Goal: Information Seeking & Learning: Learn about a topic

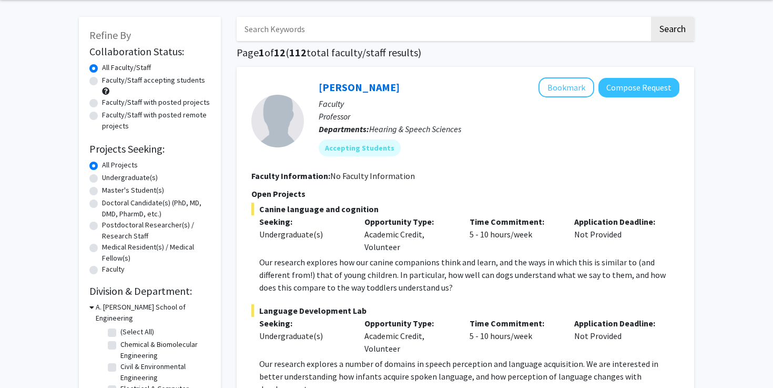
scroll to position [118, 0]
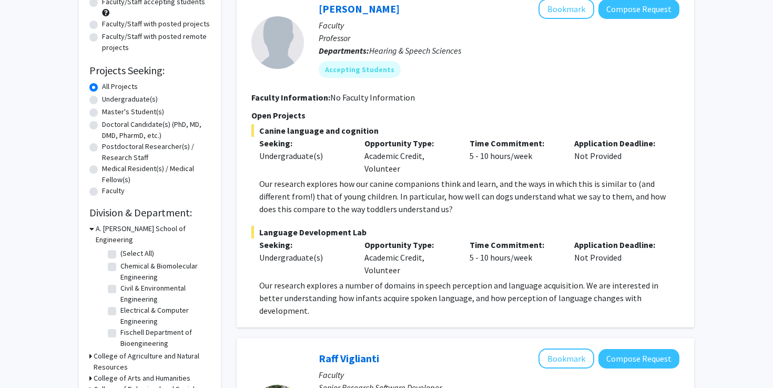
click at [120, 248] on label "(Select All)" at bounding box center [137, 253] width 34 height 11
click at [120, 248] on input "(Select All)" at bounding box center [123, 251] width 7 height 7
checkbox input "true"
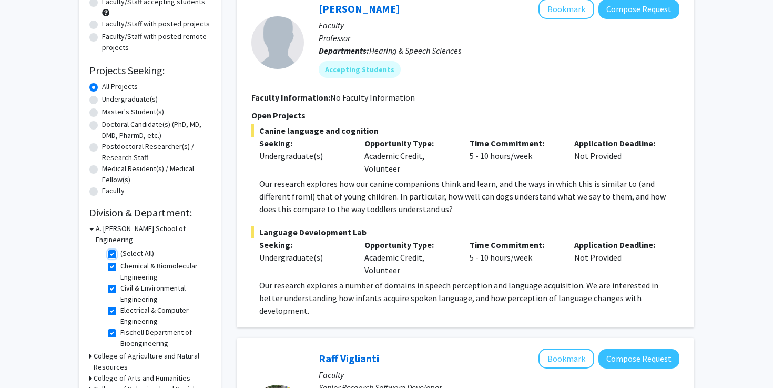
checkbox input "true"
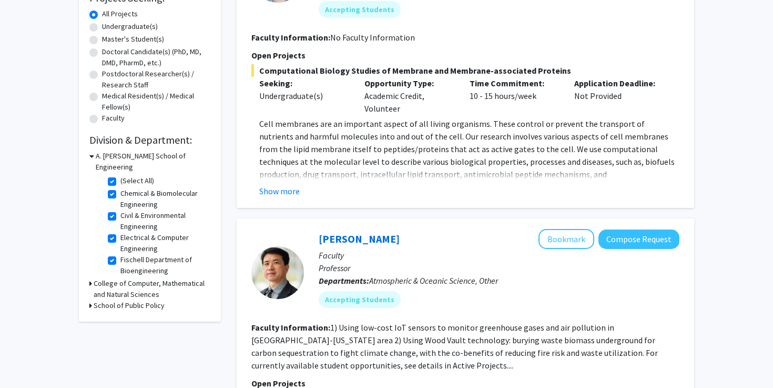
scroll to position [217, 0]
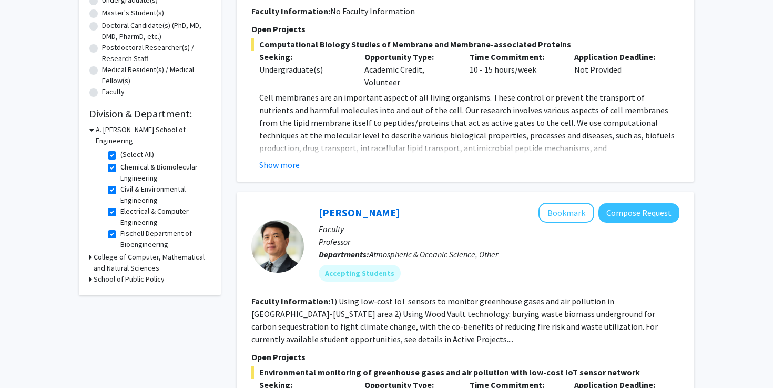
click at [96, 251] on h3 "College of Computer, Mathematical and Natural Sciences" at bounding box center [152, 262] width 117 height 22
click at [120, 276] on label "(Select All)" at bounding box center [137, 281] width 34 height 11
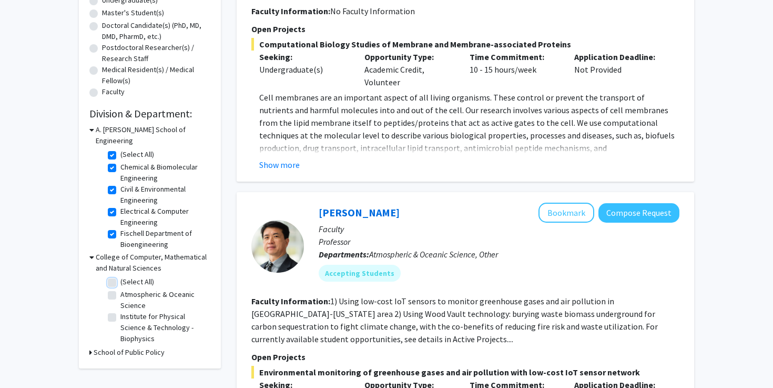
click at [120, 276] on input "(Select All)" at bounding box center [123, 279] width 7 height 7
checkbox input "true"
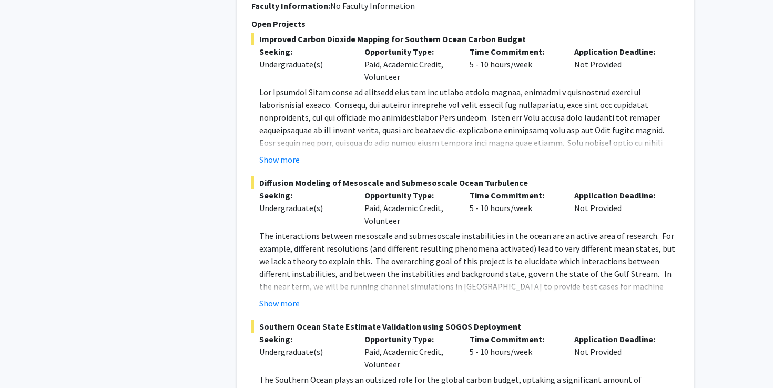
scroll to position [959, 0]
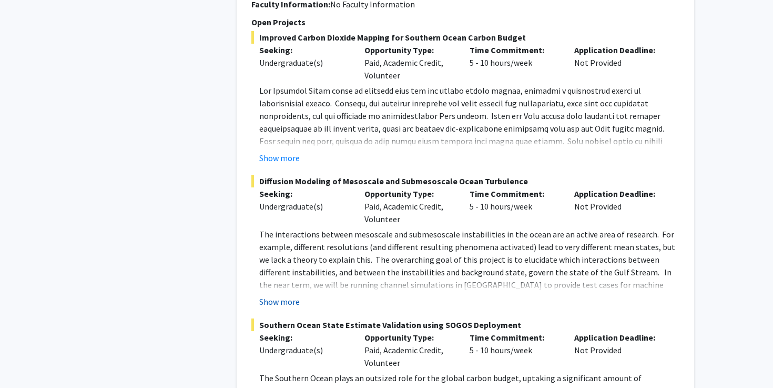
click at [281, 301] on button "Show more" at bounding box center [279, 301] width 40 height 13
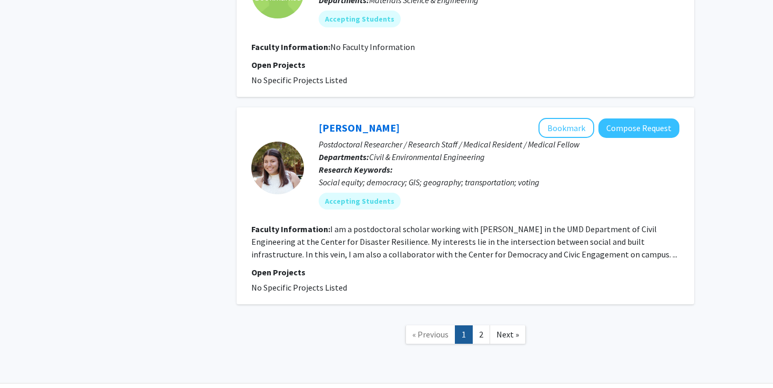
scroll to position [2398, 0]
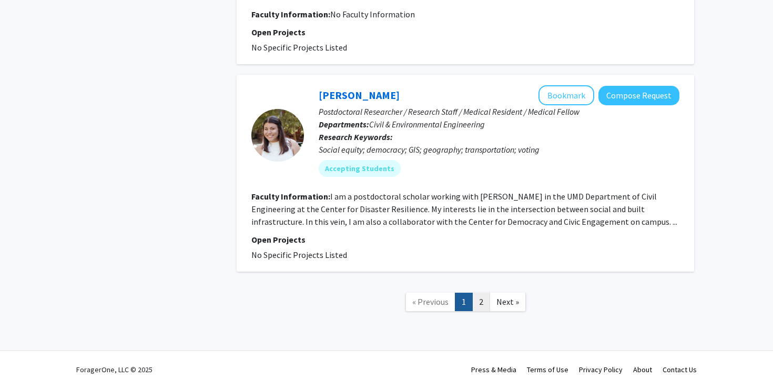
click at [478, 301] on link "2" at bounding box center [481, 301] width 18 height 18
